Goal: Information Seeking & Learning: Learn about a topic

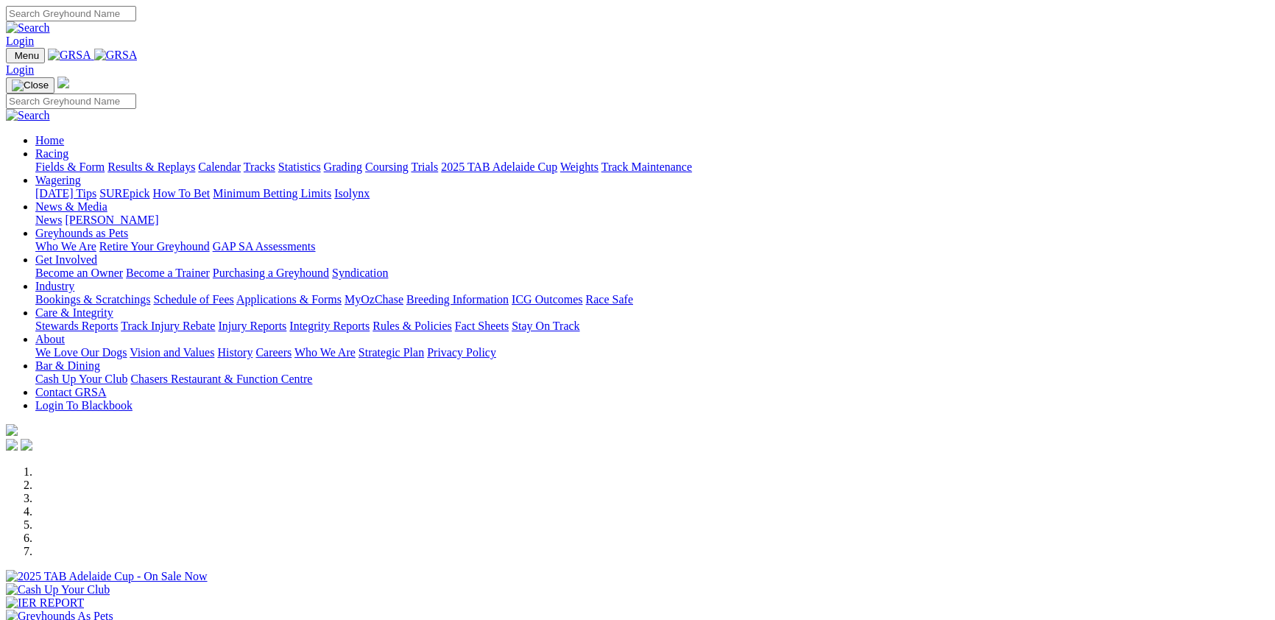
click at [68, 147] on link "Racing" at bounding box center [51, 153] width 33 height 13
click at [34, 35] on link "Login" at bounding box center [20, 41] width 28 height 13
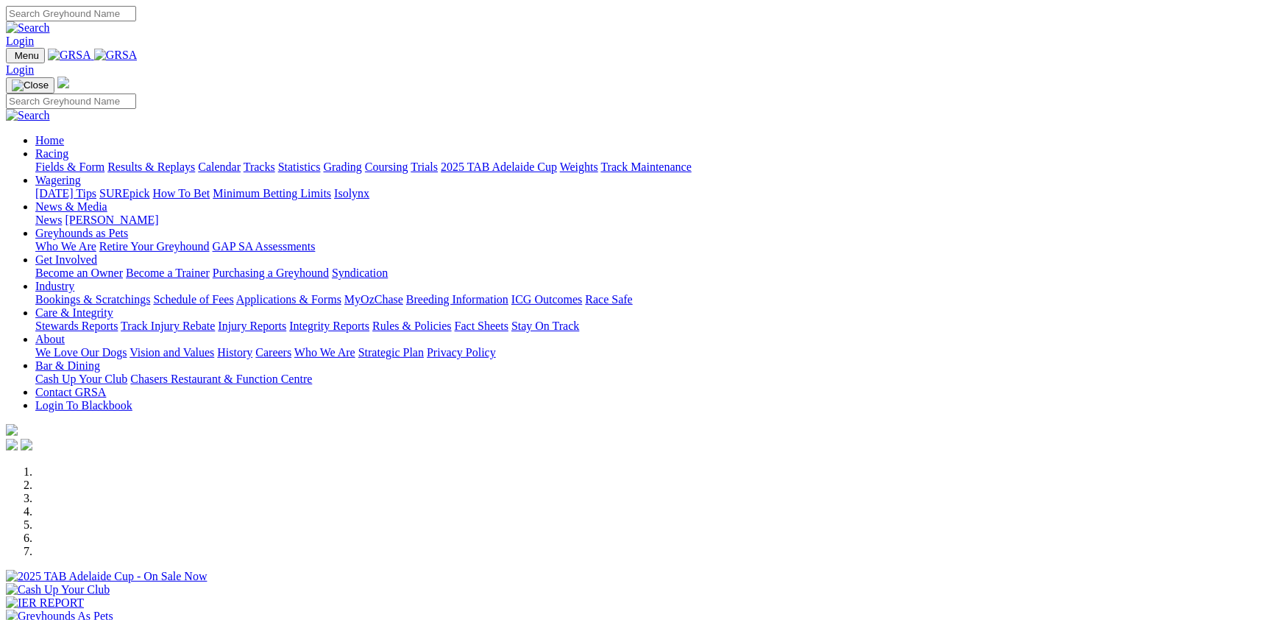
type input "[EMAIL_ADDRESS][DOMAIN_NAME]"
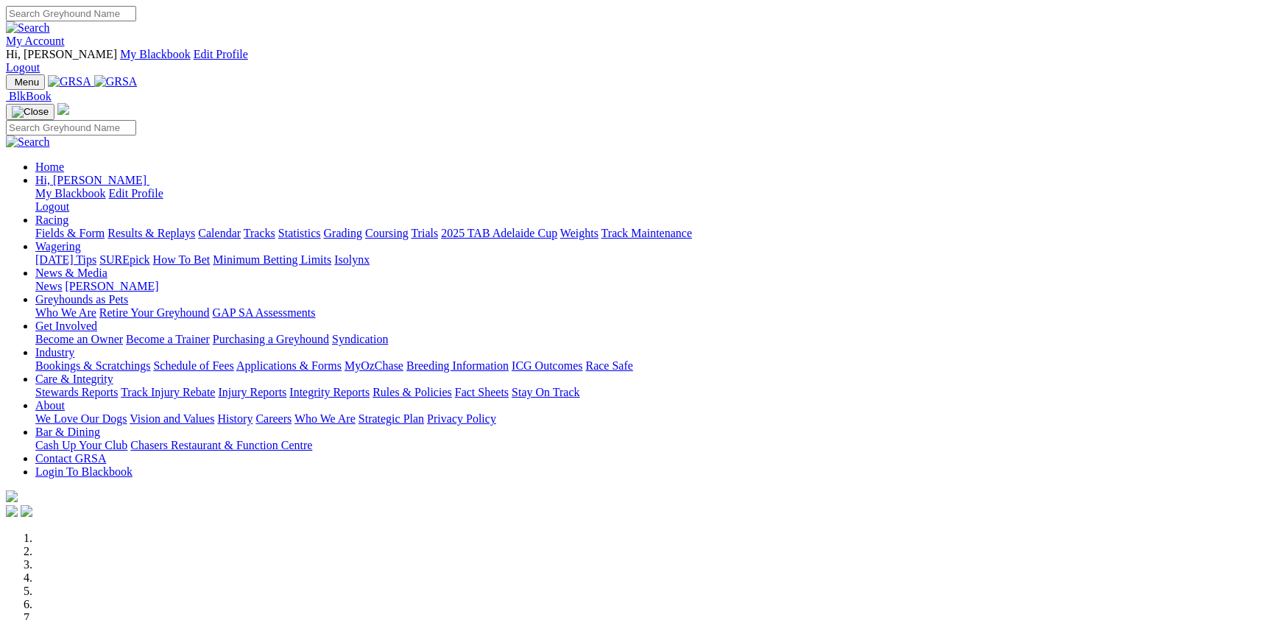
click at [65, 35] on link "My Account" at bounding box center [35, 41] width 59 height 13
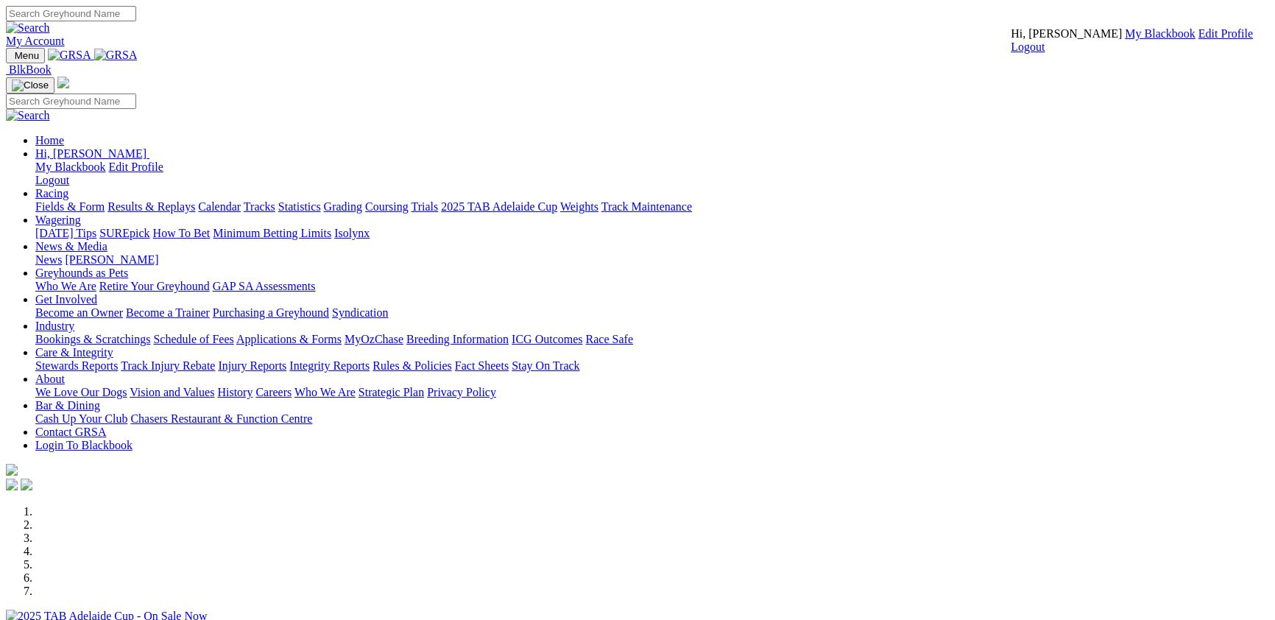
click at [1198, 40] on link "Edit Profile" at bounding box center [1225, 33] width 54 height 13
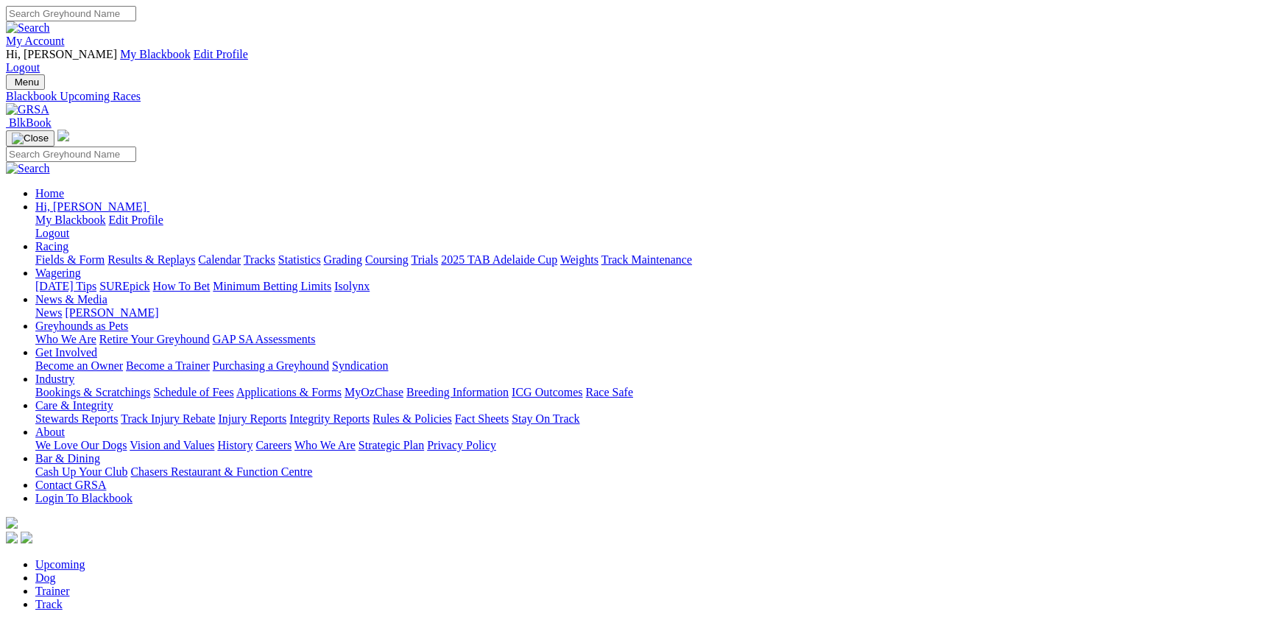
click at [70, 584] on link "Trainer" at bounding box center [52, 590] width 35 height 13
click at [56, 571] on link "Dog" at bounding box center [45, 577] width 21 height 13
drag, startPoint x: 0, startPoint y: 0, endPoint x: 368, endPoint y: 143, distance: 394.8
click at [70, 584] on link "Trainer" at bounding box center [52, 590] width 35 height 13
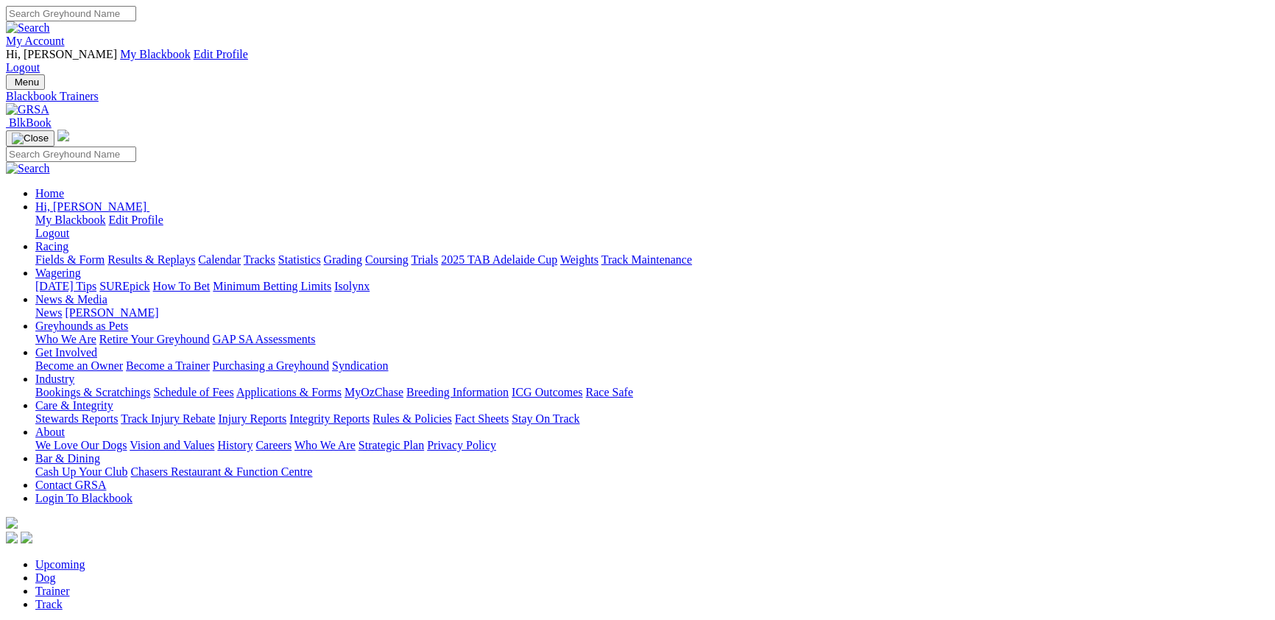
click at [136, 21] on input "Search" at bounding box center [71, 13] width 130 height 15
type input "[PERSON_NAME]"
click at [70, 571] on link "Trainer" at bounding box center [52, 577] width 35 height 13
type input "[PERSON_NAME]"
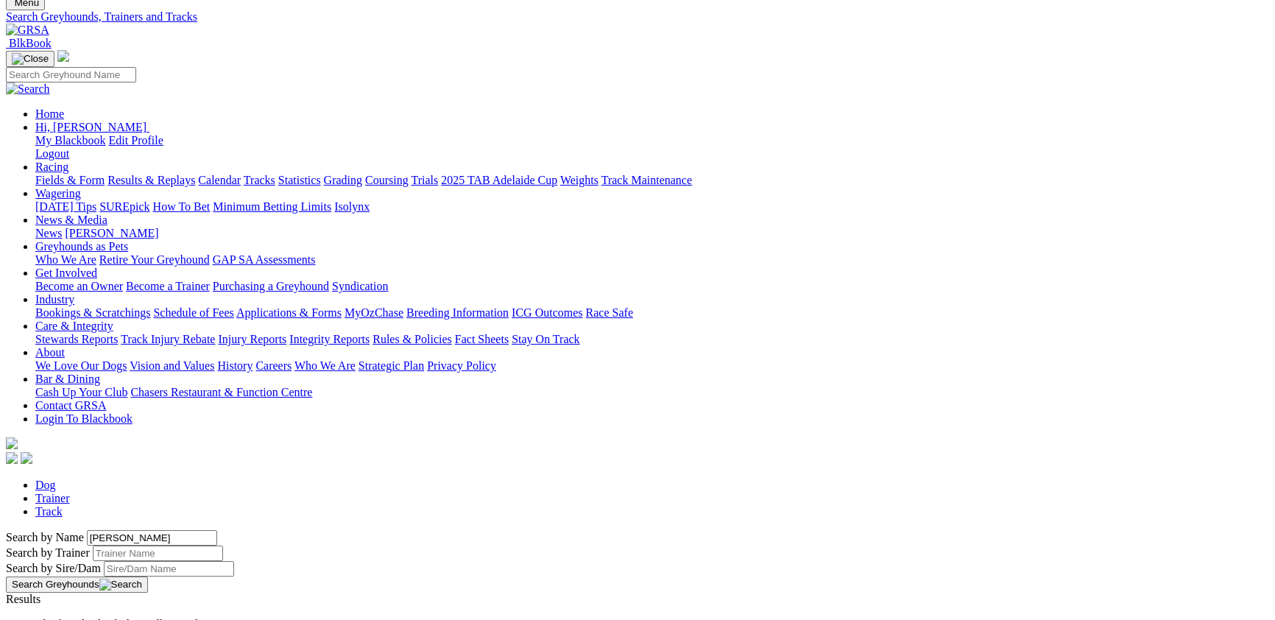
scroll to position [80, 0]
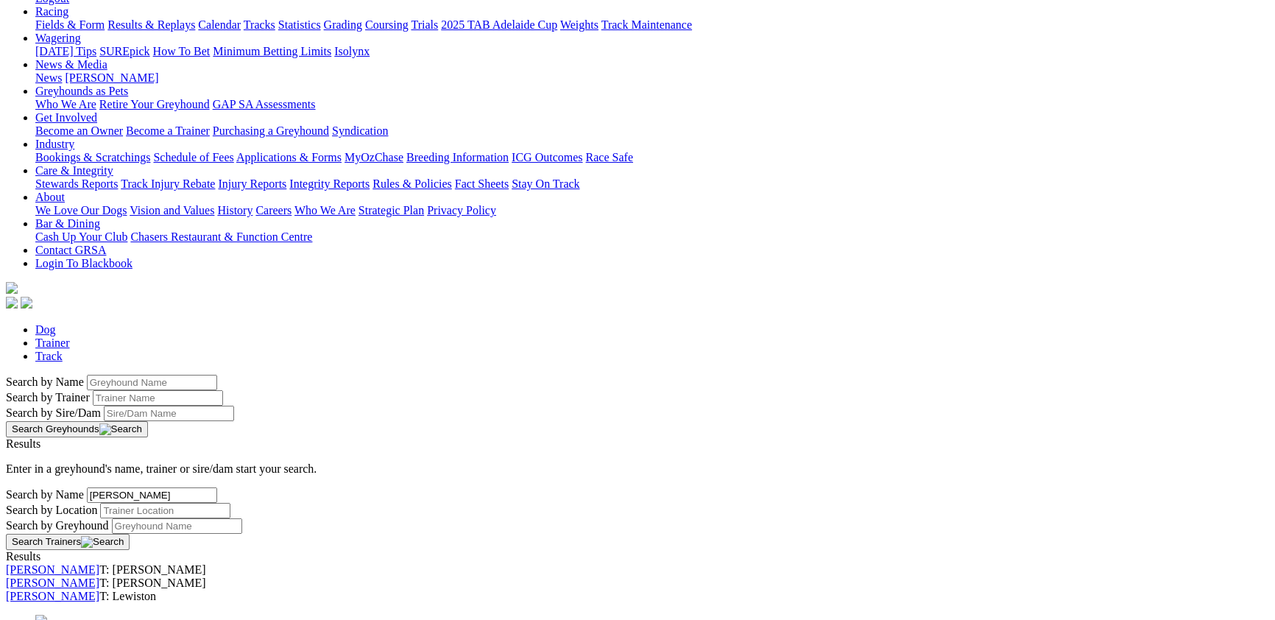
scroll to position [241, 0]
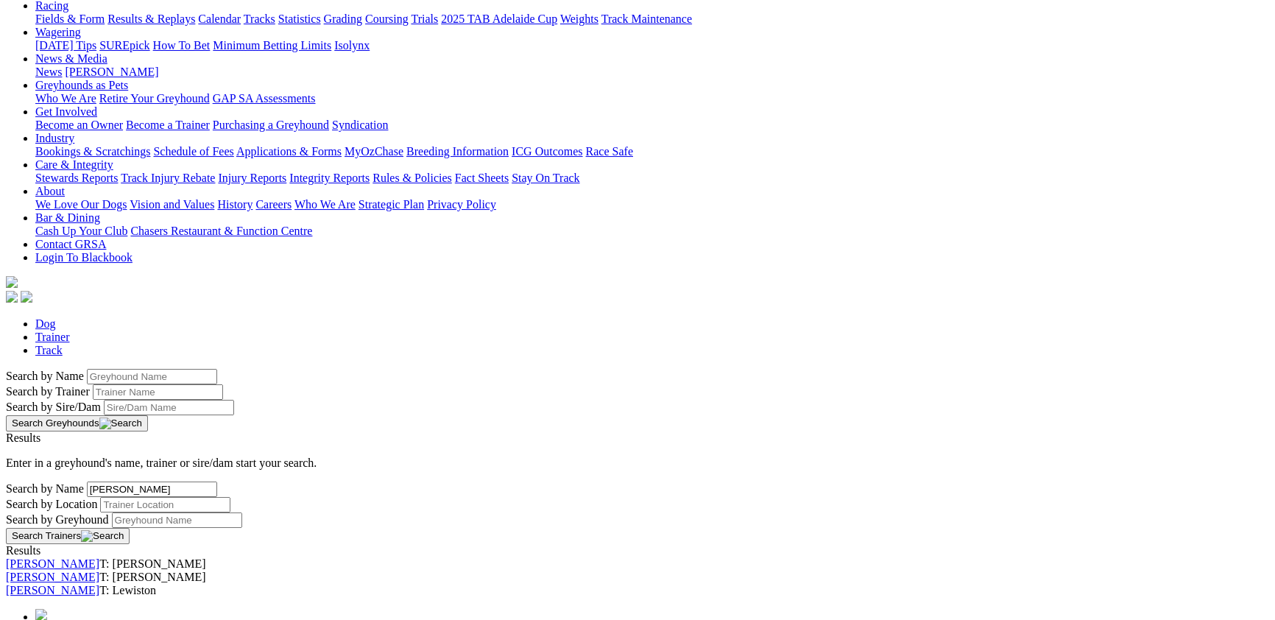
click at [99, 584] on link "[PERSON_NAME]" at bounding box center [52, 590] width 93 height 13
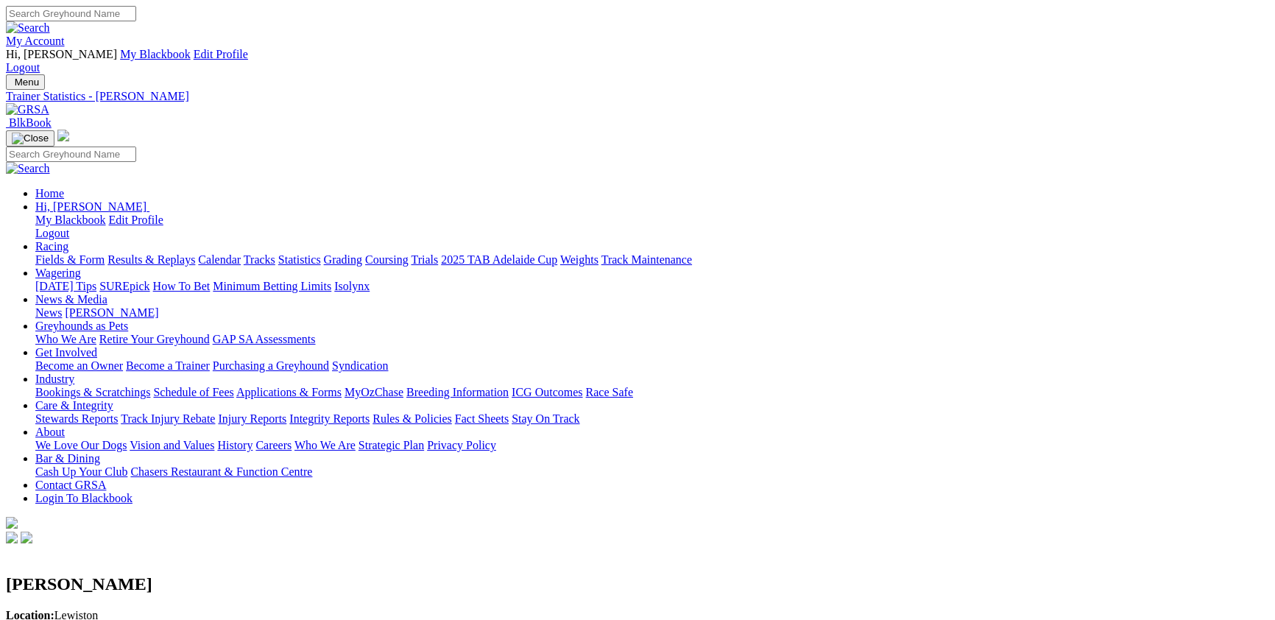
click at [6, 619] on img at bounding box center [6, 632] width 0 height 0
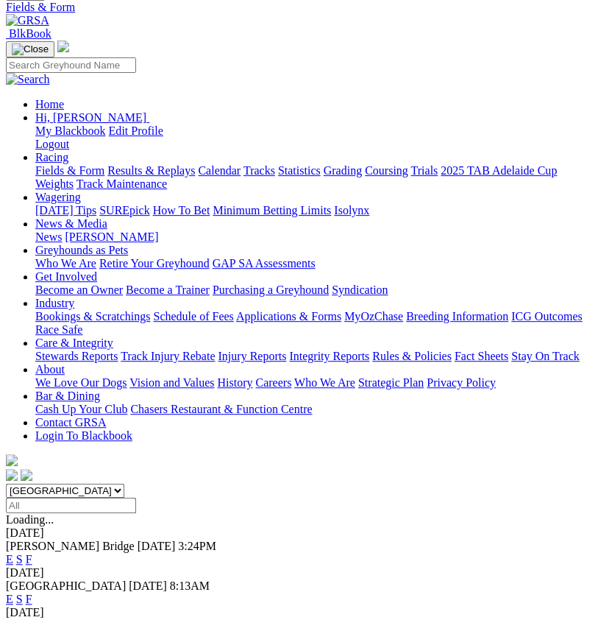
scroll to position [80, 0]
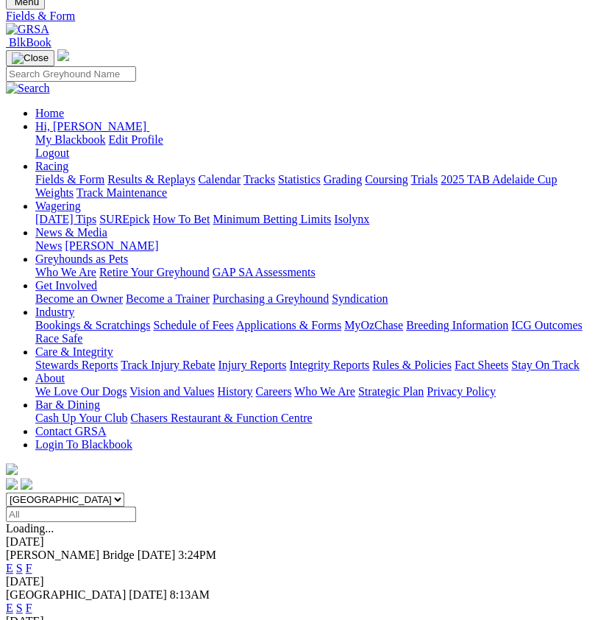
click at [32, 562] on link "F" at bounding box center [29, 568] width 7 height 13
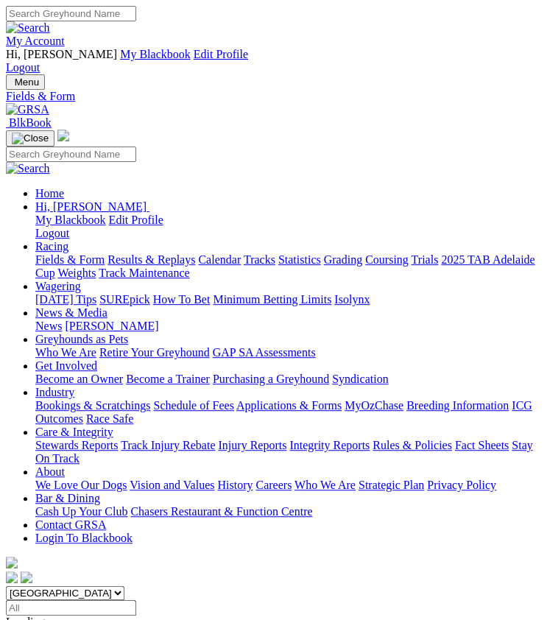
click at [6, 586] on select "[GEOGRAPHIC_DATA] [GEOGRAPHIC_DATA] [GEOGRAPHIC_DATA] [GEOGRAPHIC_DATA] [GEOGRA…" at bounding box center [65, 593] width 119 height 14
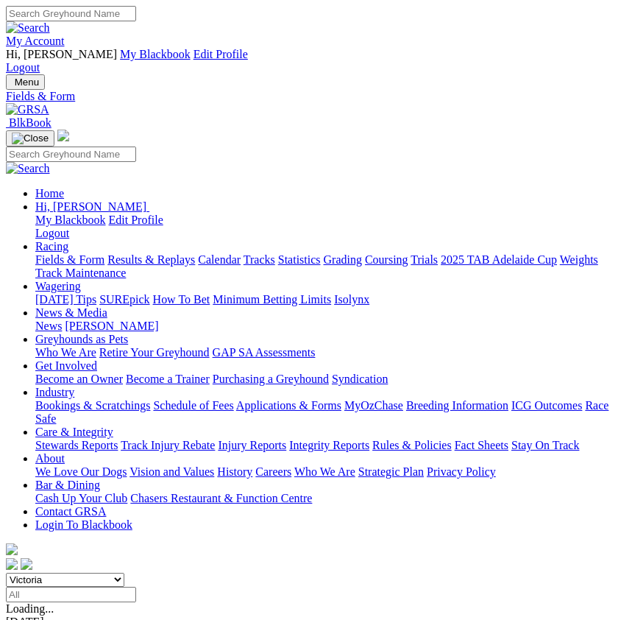
select select "QLD"
click at [6, 573] on select "[GEOGRAPHIC_DATA] [GEOGRAPHIC_DATA] [GEOGRAPHIC_DATA] [GEOGRAPHIC_DATA] [GEOGRA…" at bounding box center [65, 580] width 119 height 14
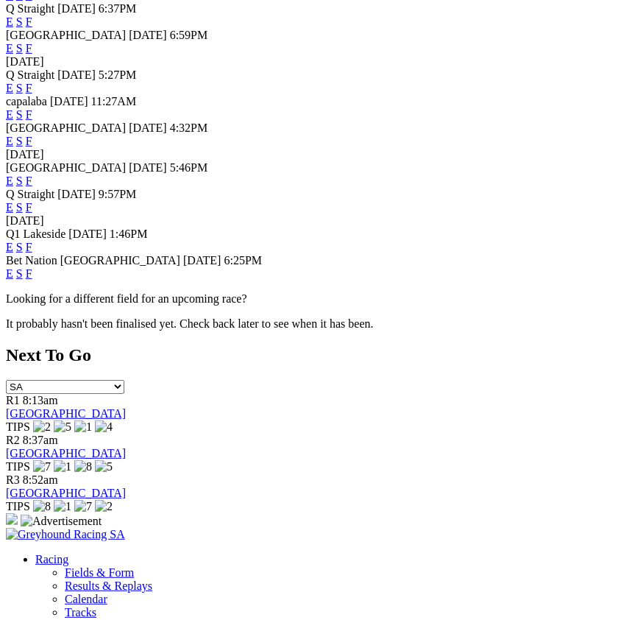
scroll to position [722, 0]
